Goal: Transaction & Acquisition: Purchase product/service

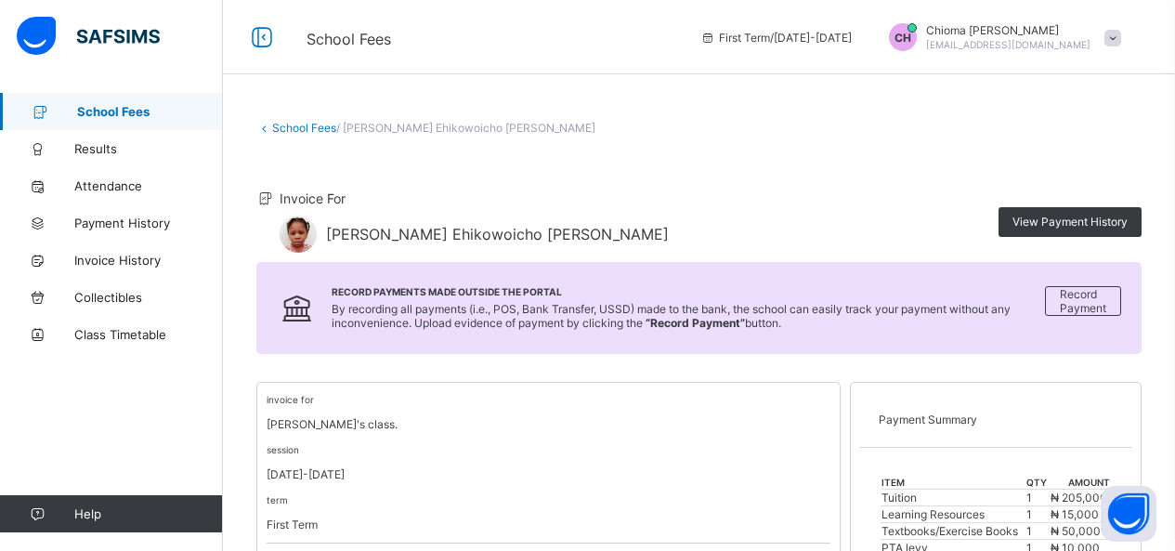
scroll to position [546, 0]
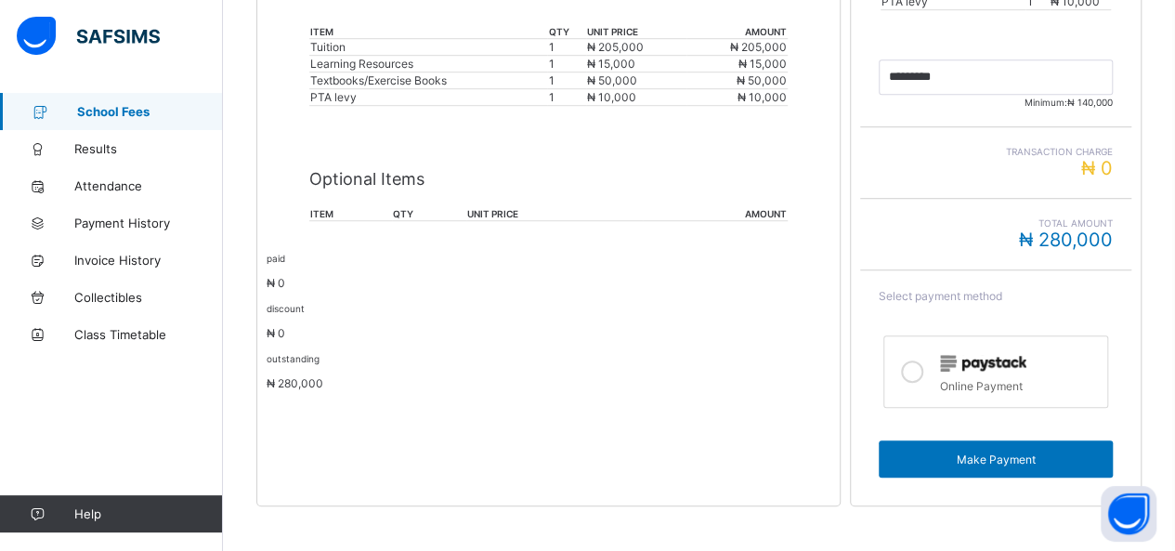
click at [915, 361] on icon at bounding box center [912, 372] width 22 height 22
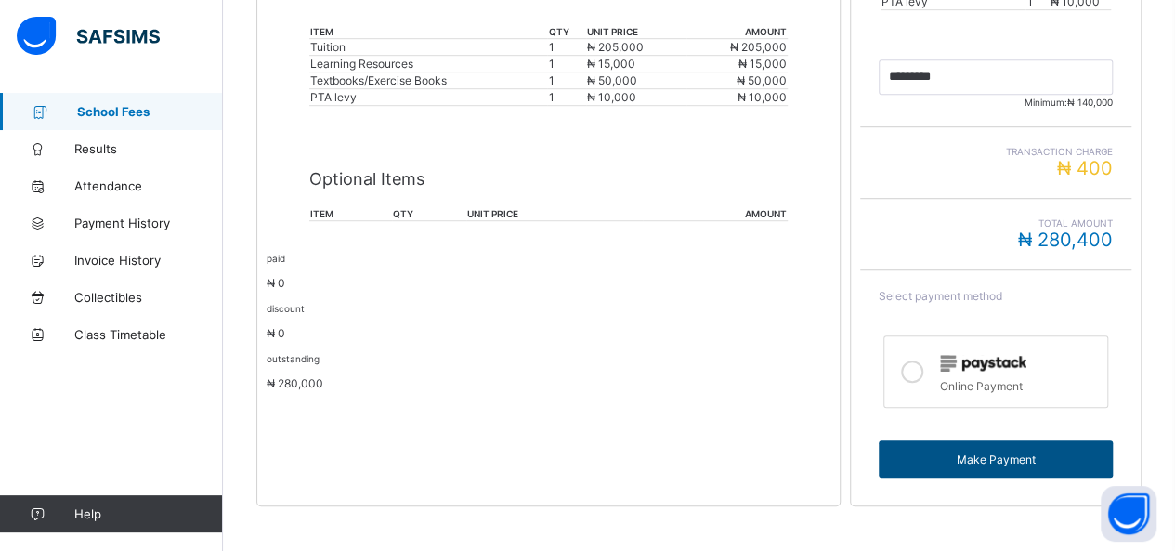
click at [1041, 453] on span "Make Payment" at bounding box center [996, 460] width 206 height 14
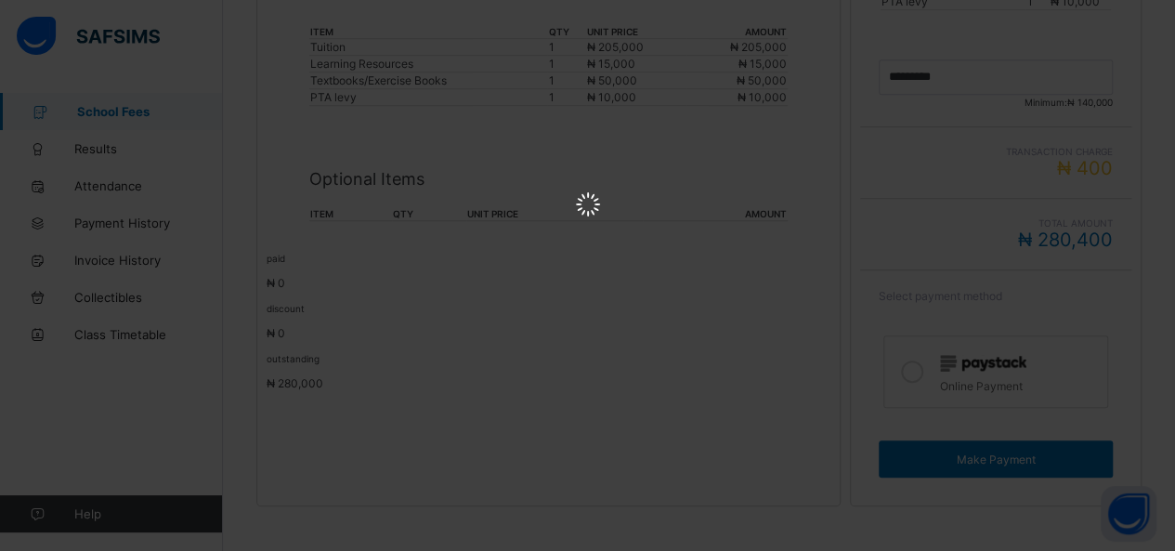
scroll to position [0, 0]
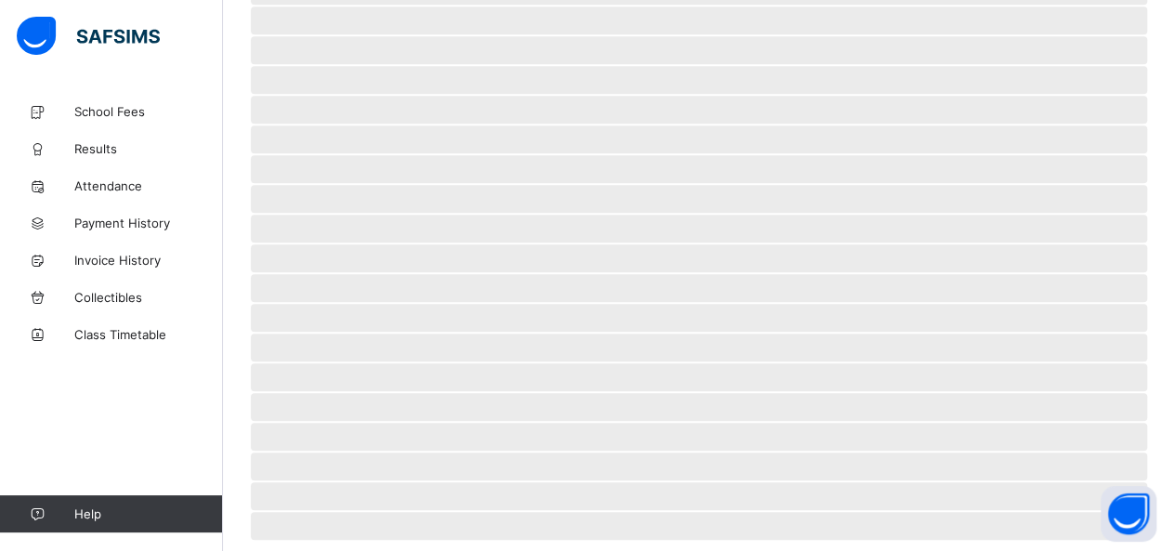
scroll to position [147, 0]
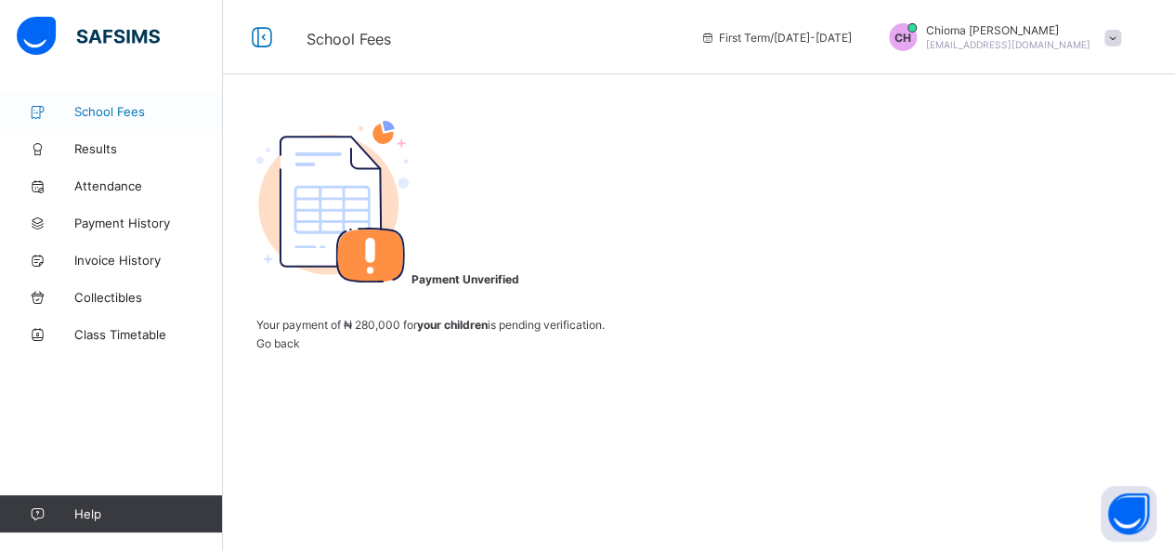
click at [119, 112] on span "School Fees" at bounding box center [148, 111] width 149 height 15
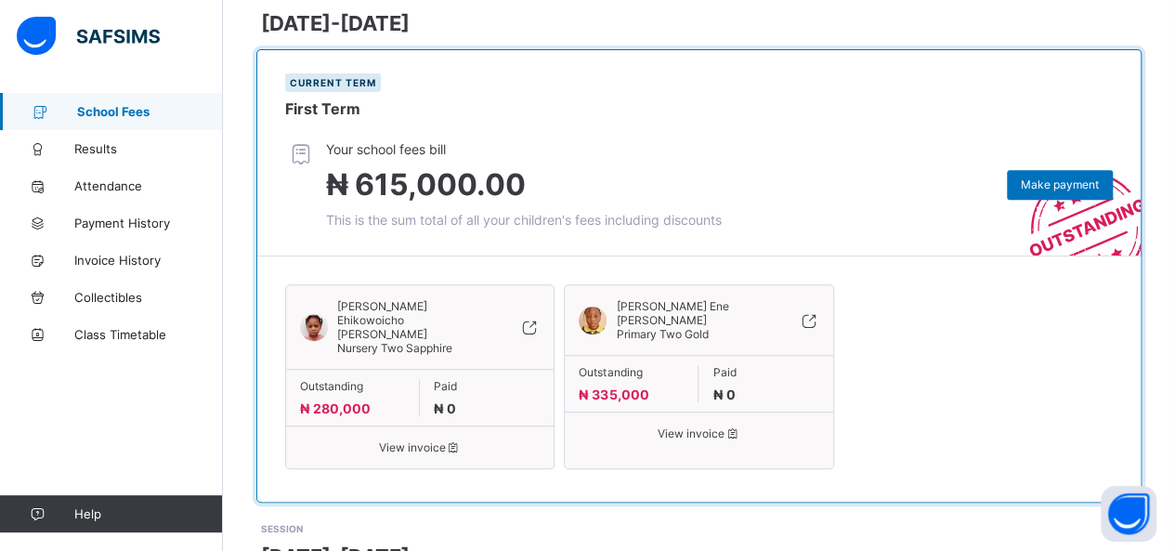
scroll to position [297, 0]
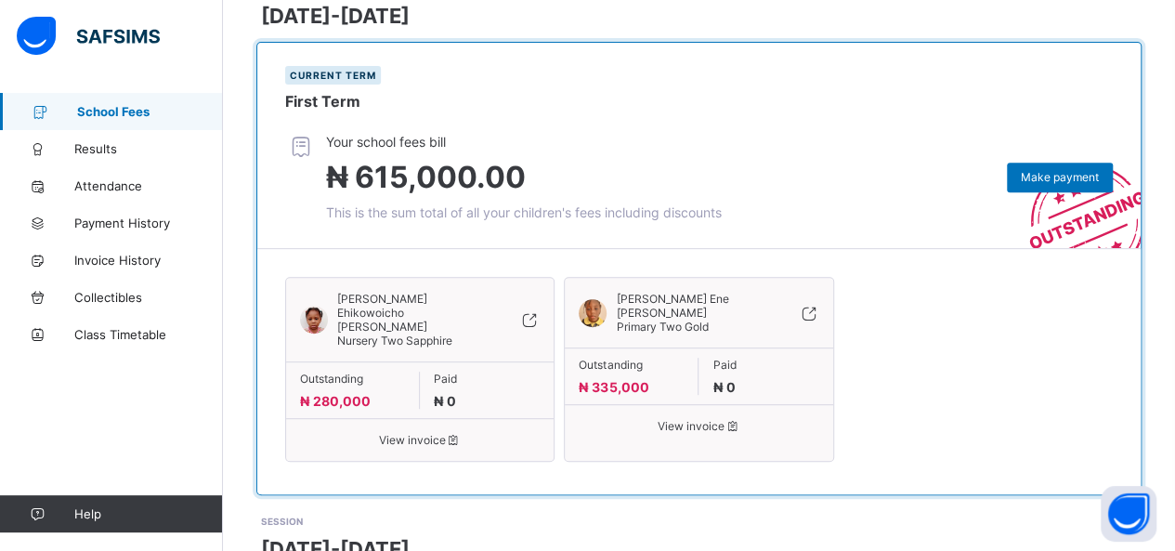
click at [422, 433] on span "View invoice" at bounding box center [420, 440] width 240 height 14
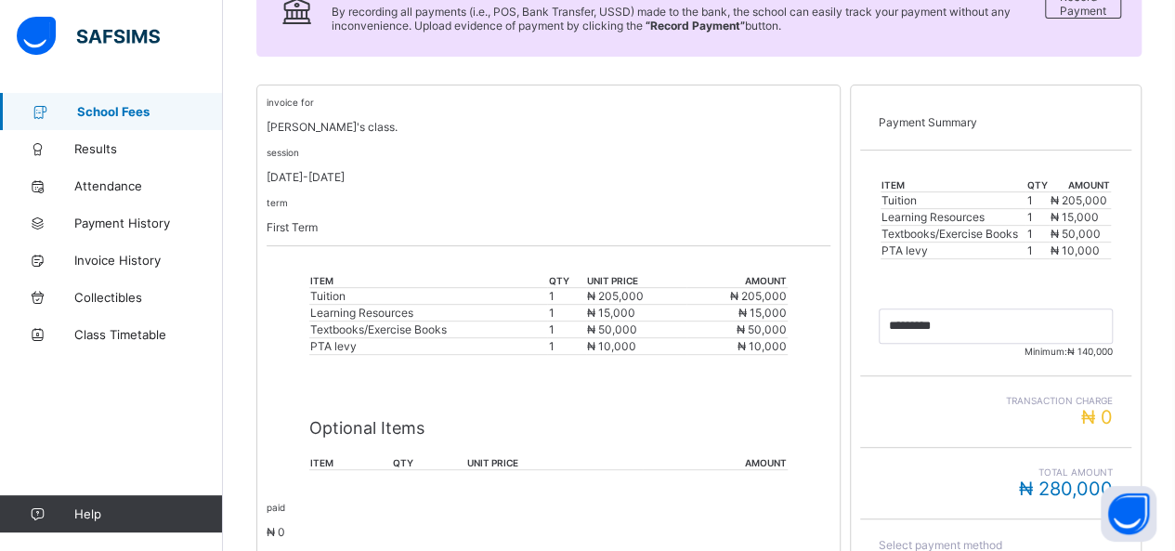
scroll to position [546, 0]
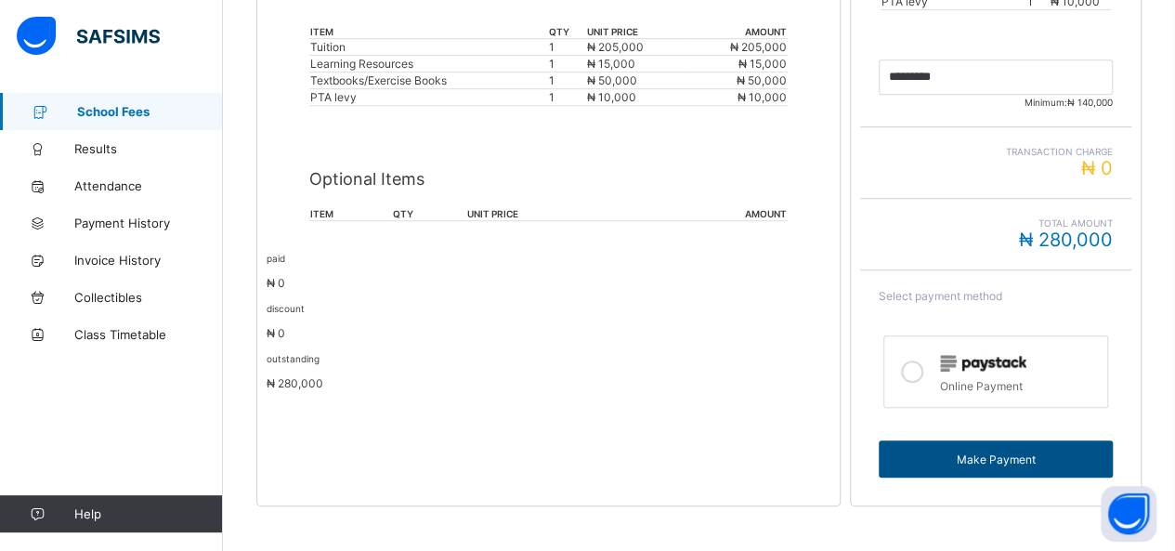
click at [1015, 454] on div "Make Payment" at bounding box center [996, 458] width 234 height 37
click at [920, 361] on icon at bounding box center [912, 372] width 22 height 22
click at [1004, 453] on span "Make Payment" at bounding box center [996, 460] width 206 height 14
